Goal: Task Accomplishment & Management: Complete application form

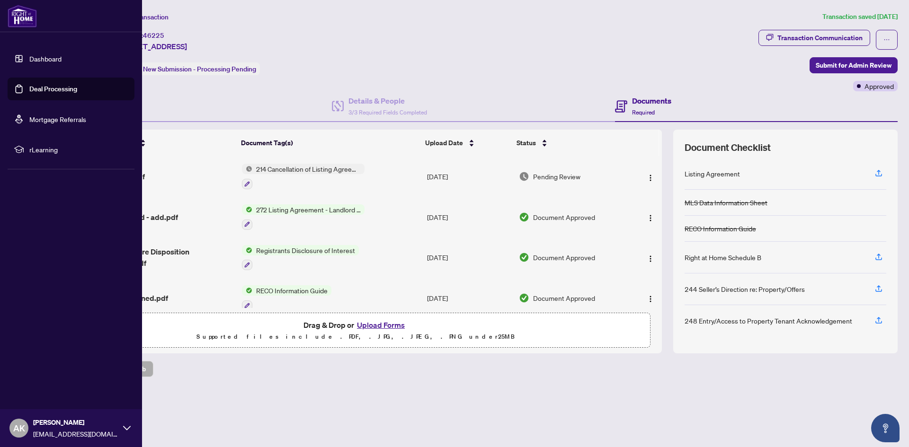
click at [43, 85] on link "Deal Processing" at bounding box center [53, 89] width 48 height 9
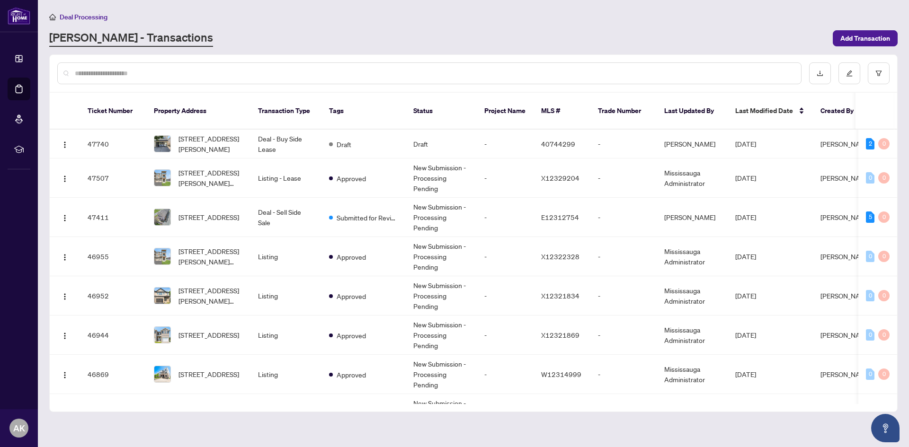
click at [195, 76] on input "text" at bounding box center [434, 73] width 718 height 10
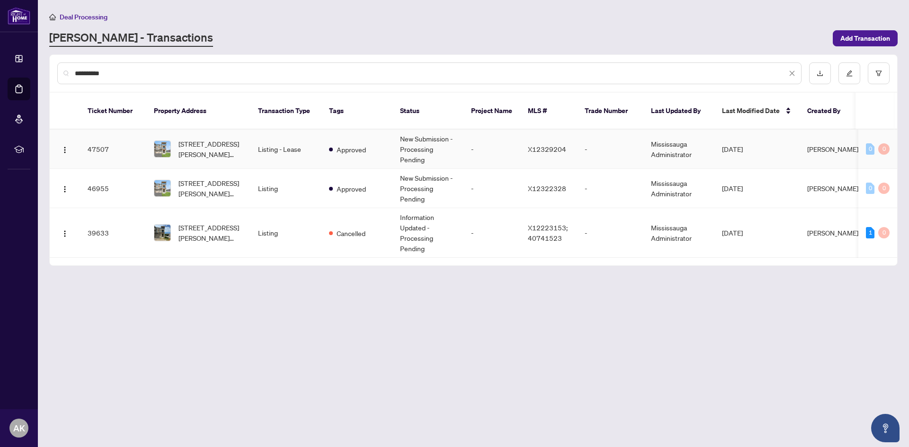
type input "**********"
click at [329, 143] on div "Approved" at bounding box center [347, 148] width 37 height 11
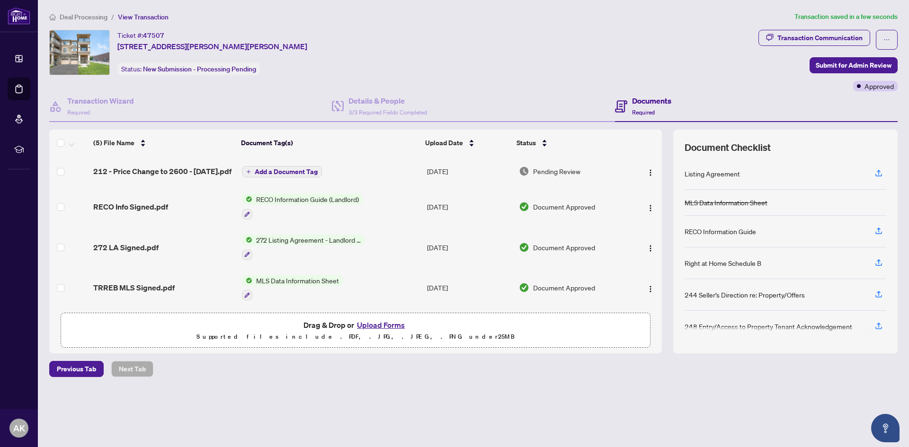
click at [300, 172] on span "Add a Document Tag" at bounding box center [286, 171] width 63 height 7
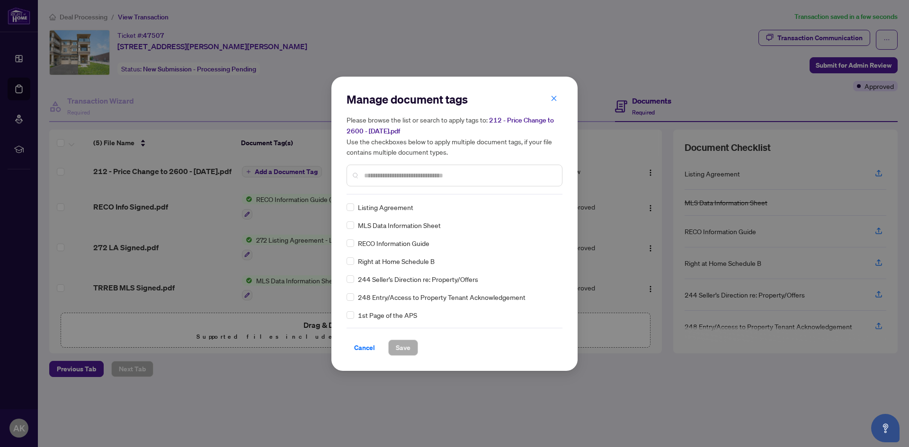
click at [378, 180] on input "text" at bounding box center [459, 175] width 190 height 10
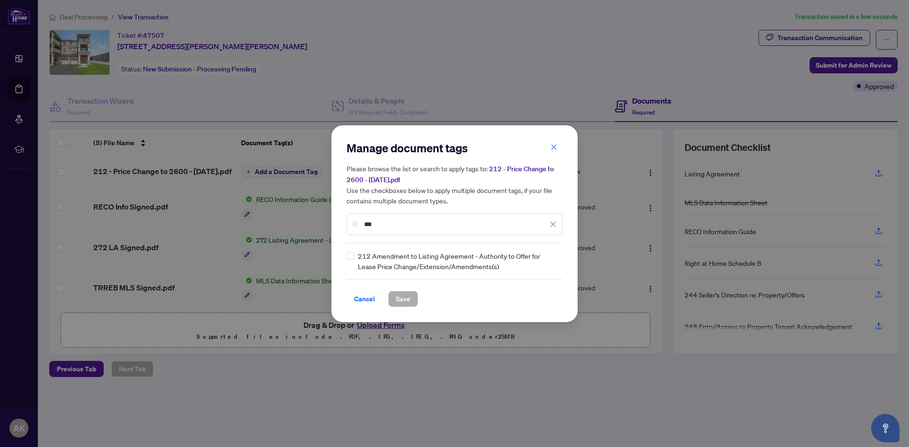
type input "***"
click at [401, 296] on span "Save" at bounding box center [403, 299] width 15 height 15
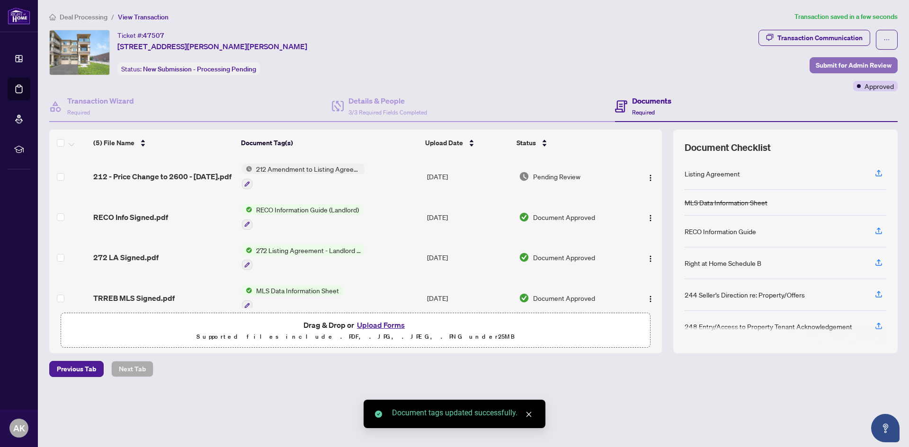
click at [874, 60] on span "Submit for Admin Review" at bounding box center [853, 65] width 76 height 15
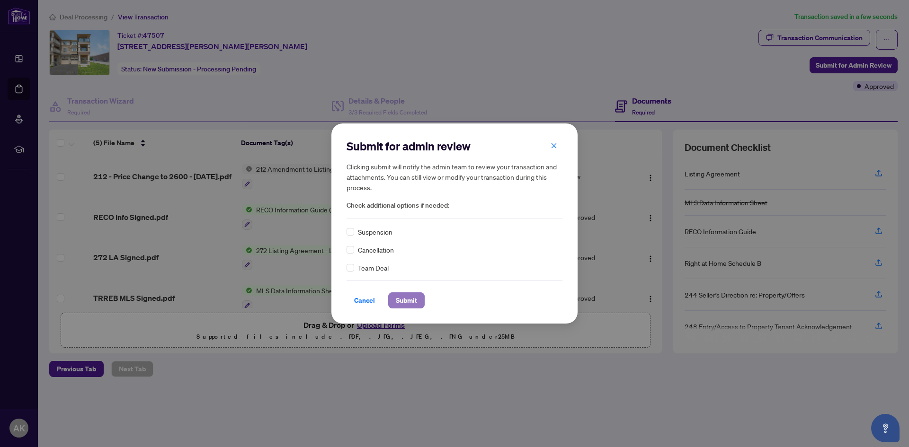
click at [403, 300] on span "Submit" at bounding box center [406, 300] width 21 height 15
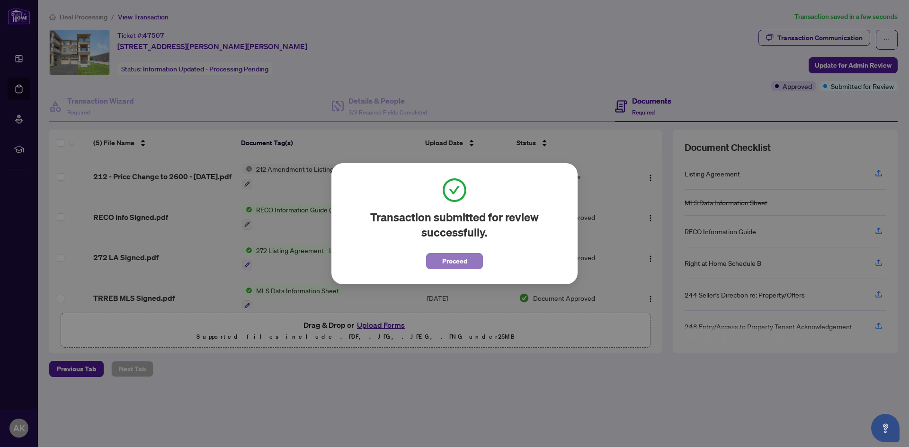
click at [458, 267] on span "Proceed" at bounding box center [454, 261] width 25 height 15
